Goal: Find specific page/section: Find specific page/section

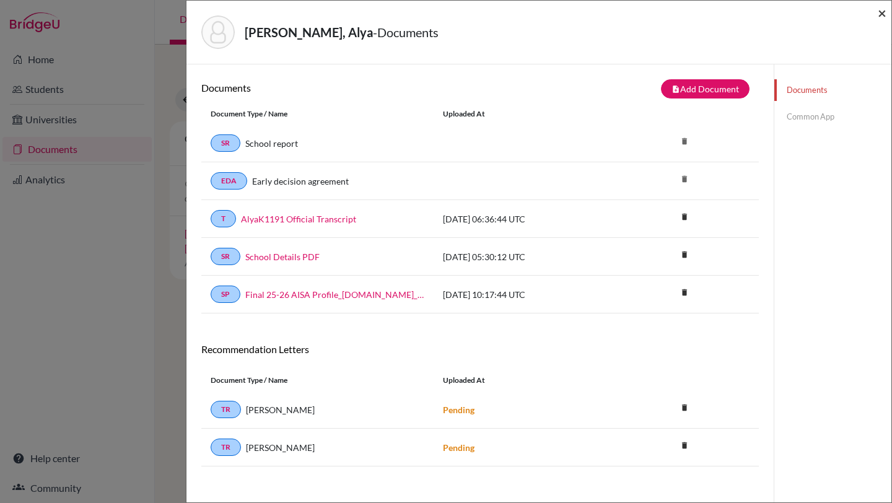
click at [881, 15] on span "×" at bounding box center [882, 13] width 9 height 18
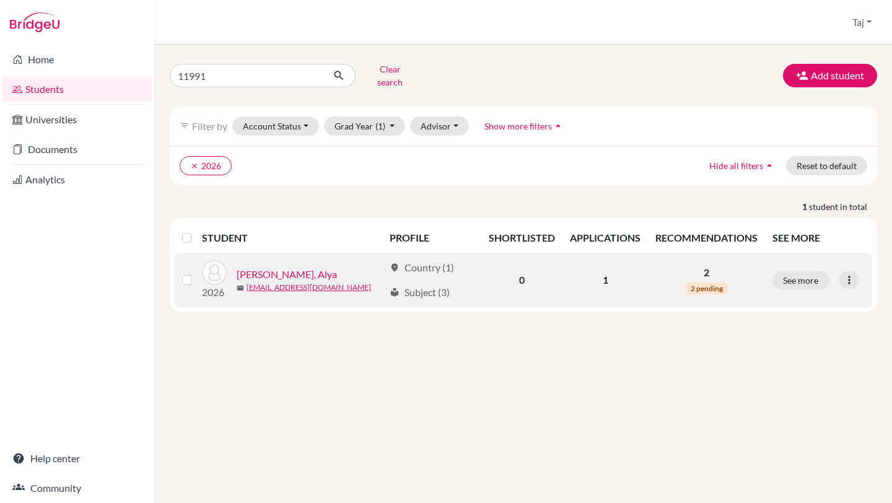
click at [268, 267] on link "[PERSON_NAME], Alya" at bounding box center [287, 274] width 100 height 15
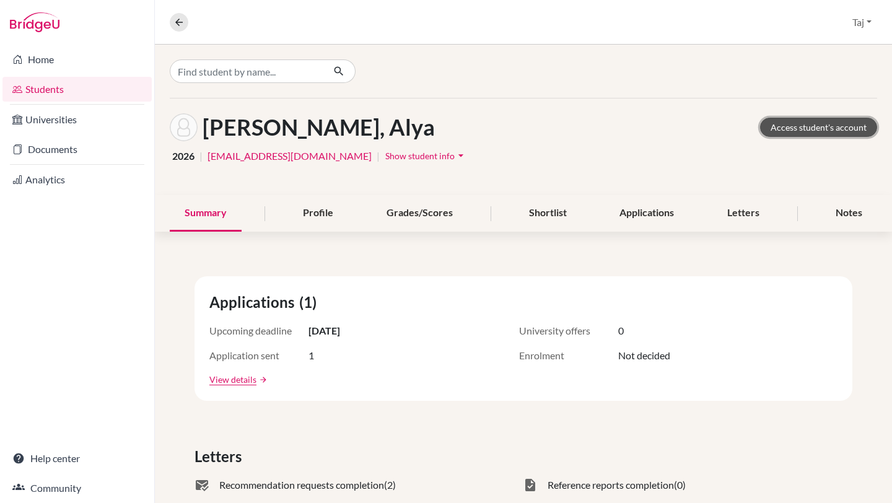
click at [770, 133] on link "Access student's account" at bounding box center [818, 127] width 117 height 19
